Goal: Transaction & Acquisition: Book appointment/travel/reservation

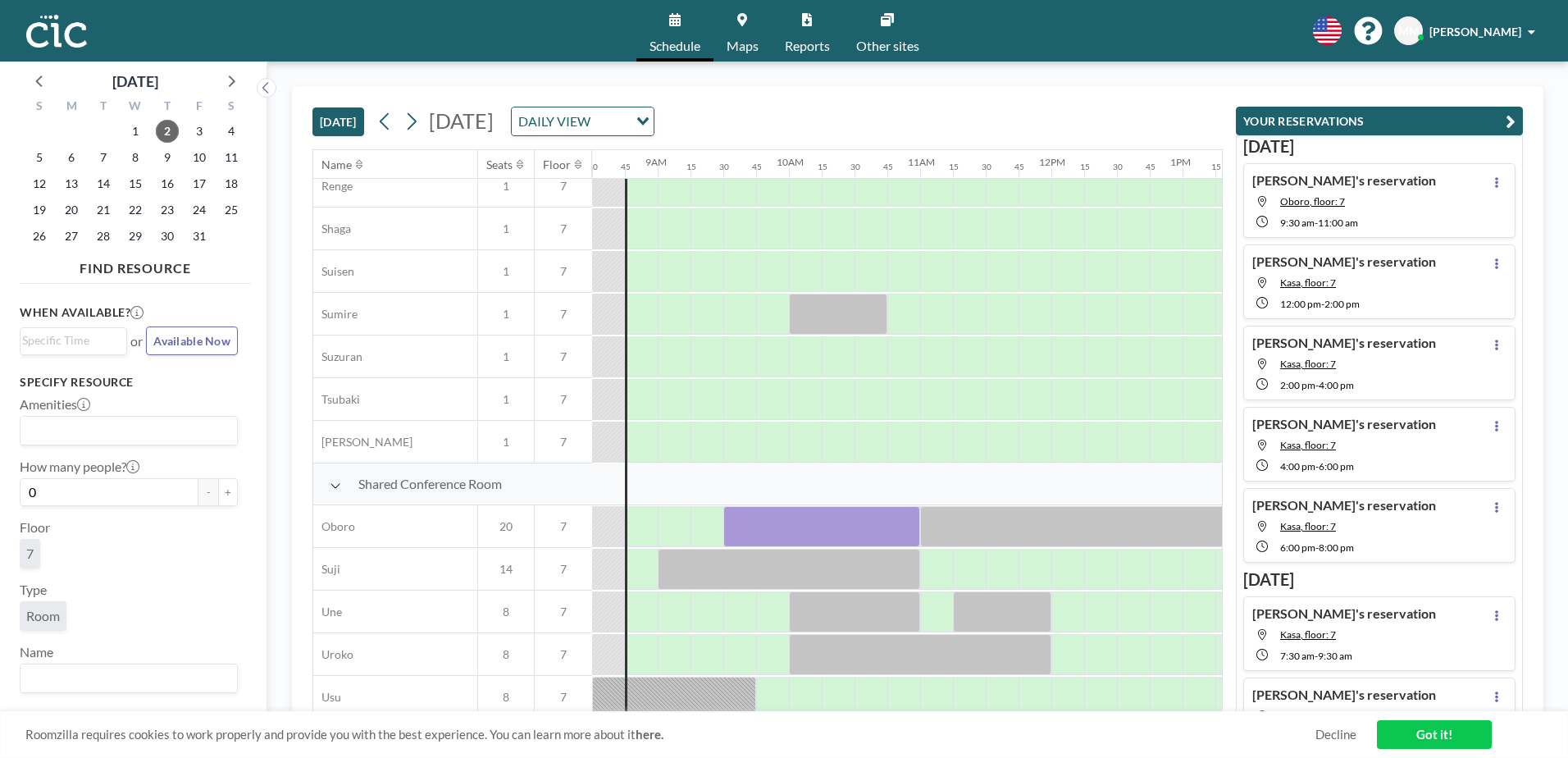
scroll to position [1008, 1115]
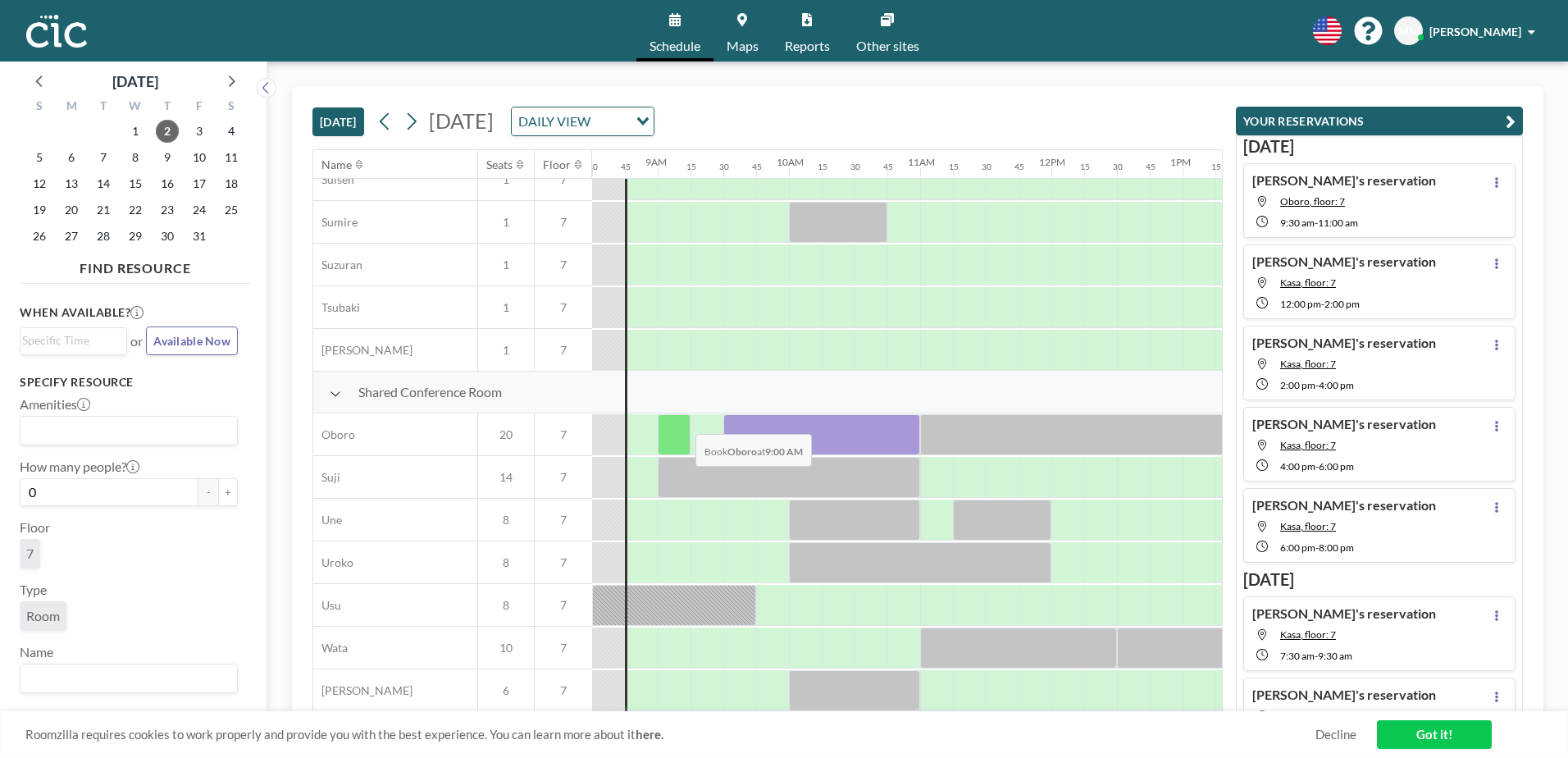
click at [683, 422] on div at bounding box center [674, 435] width 33 height 41
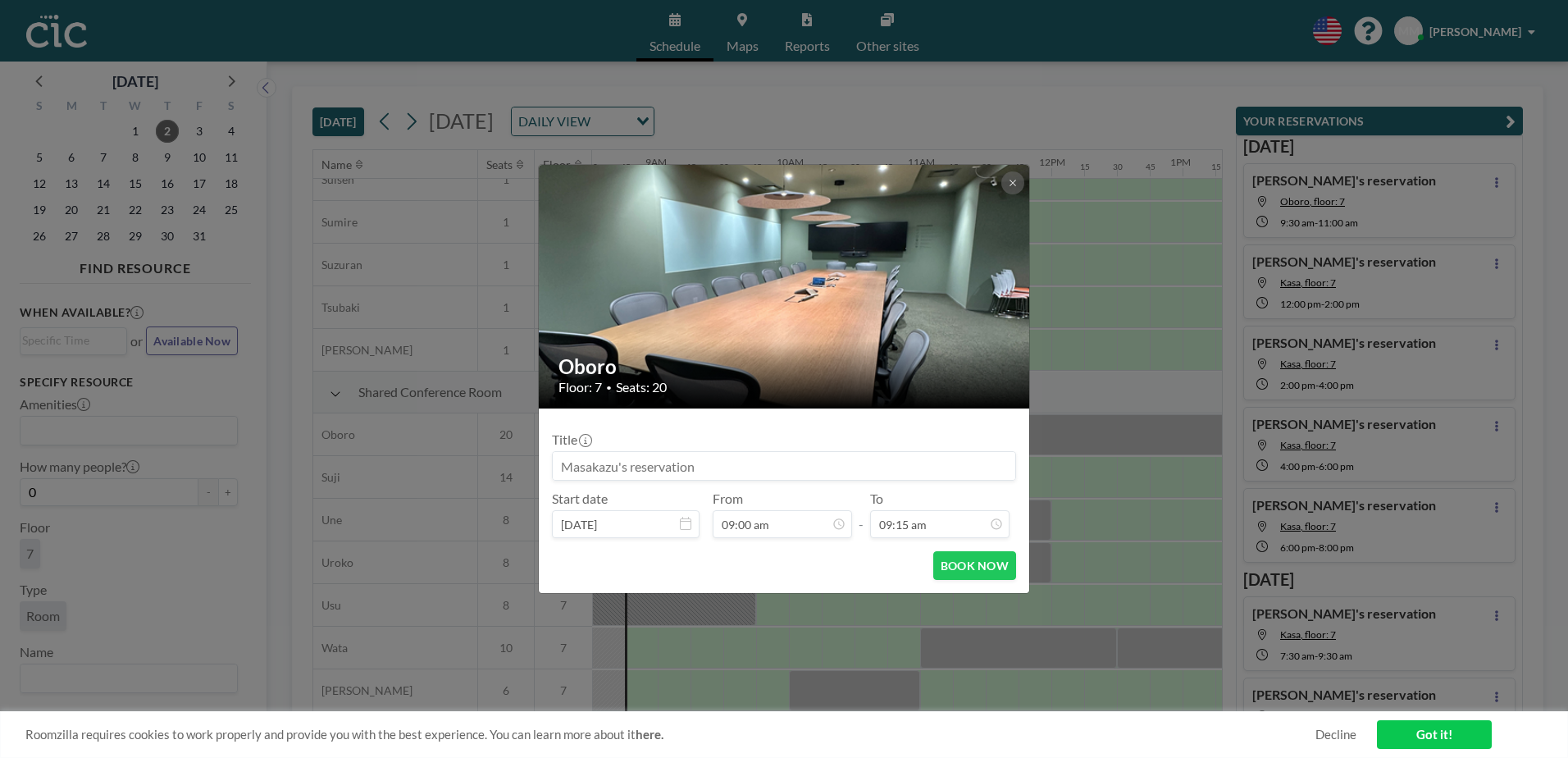
click at [707, 418] on form "Title Start date [DATE] From 09:00 am - To 09:15 am BOOK NOW" at bounding box center [784, 501] width 491 height 184
click at [1018, 183] on button at bounding box center [1013, 183] width 23 height 23
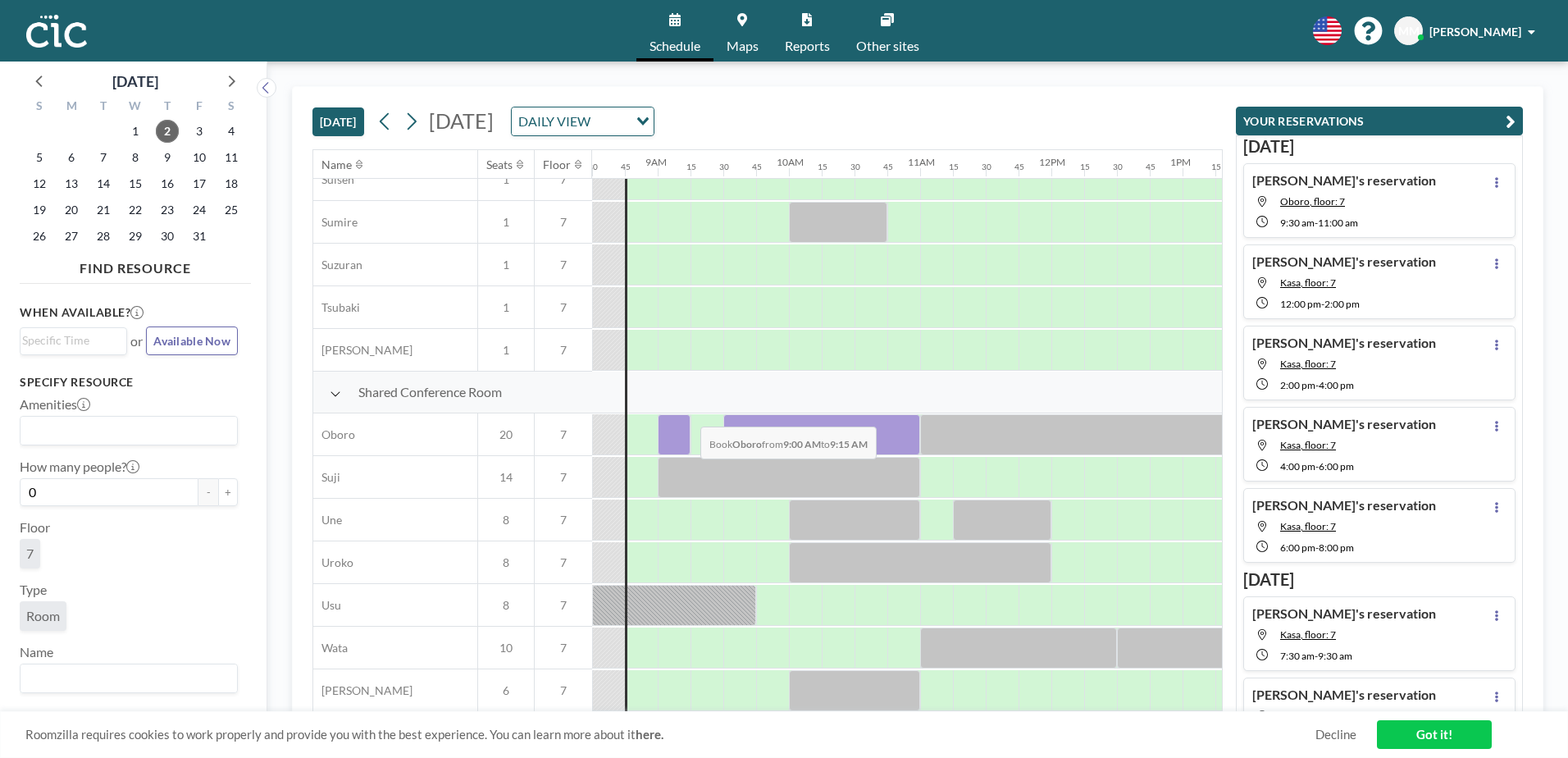
drag, startPoint x: 687, startPoint y: 415, endPoint x: 704, endPoint y: 413, distance: 17.1
click at [691, 415] on div at bounding box center [674, 435] width 33 height 41
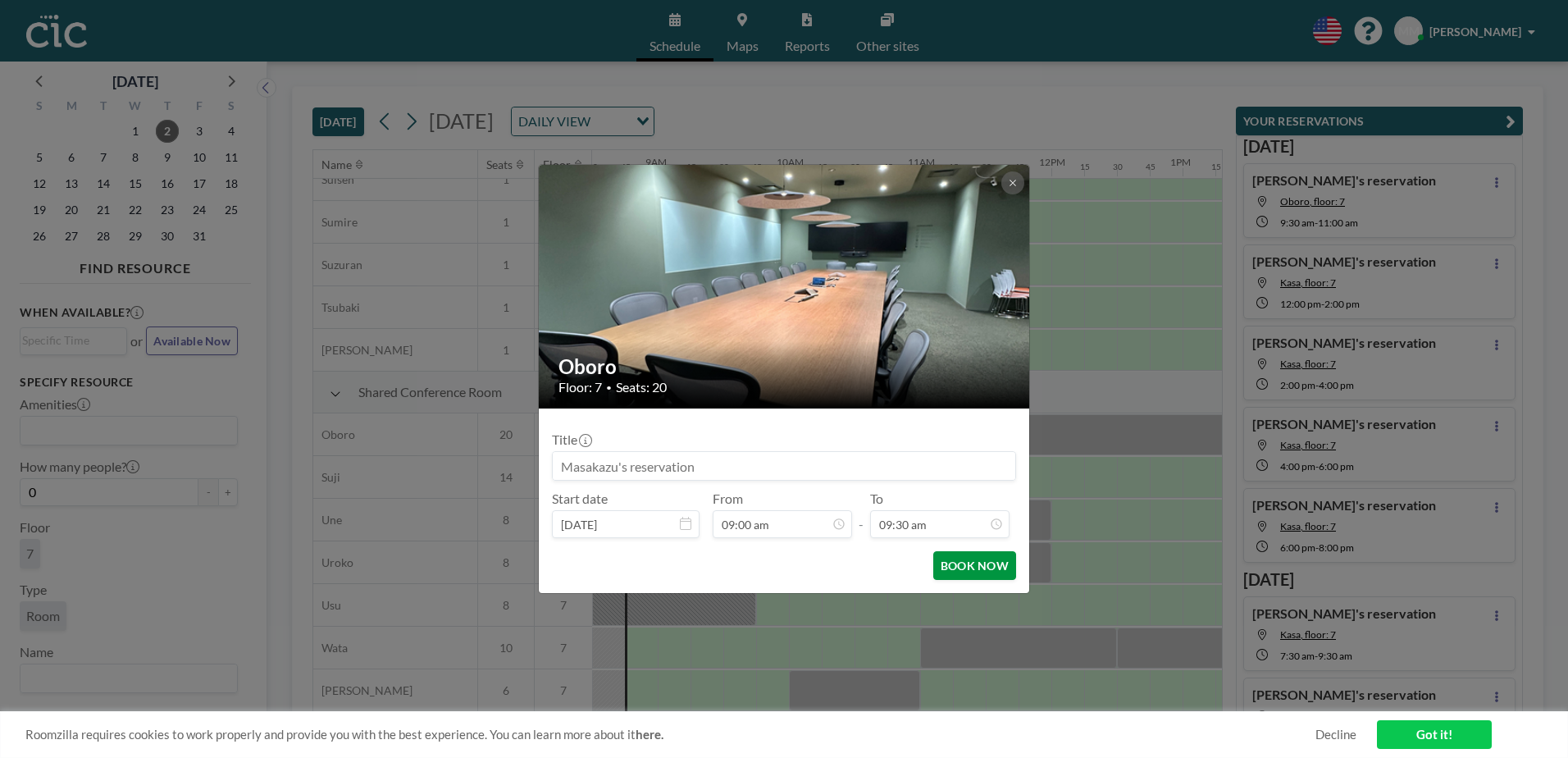
scroll to position [1110, 0]
click at [1002, 562] on button "BOOK NOW" at bounding box center [974, 565] width 83 height 29
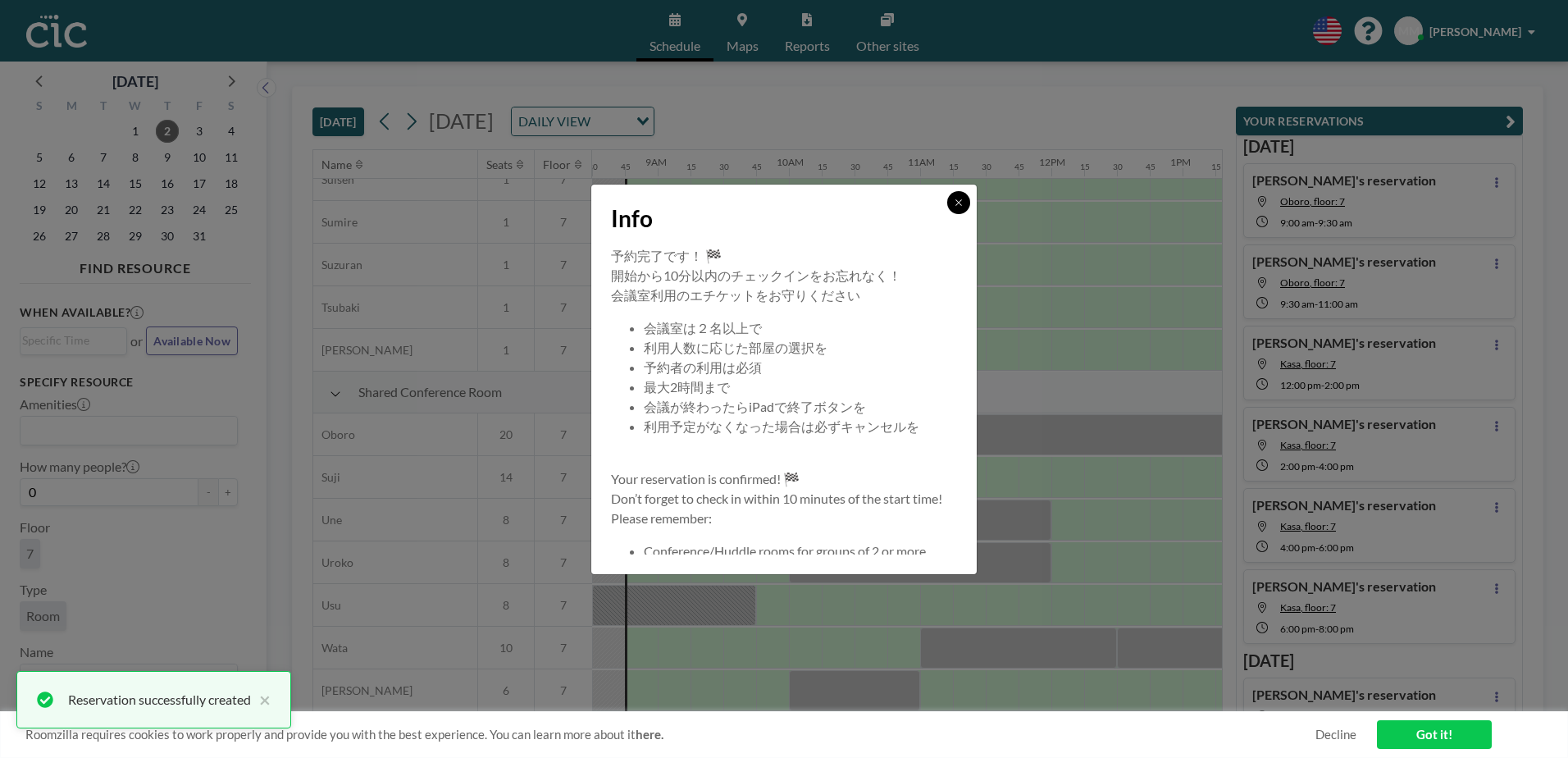
click at [950, 199] on button at bounding box center [958, 203] width 23 height 23
